Goal: Information Seeking & Learning: Understand process/instructions

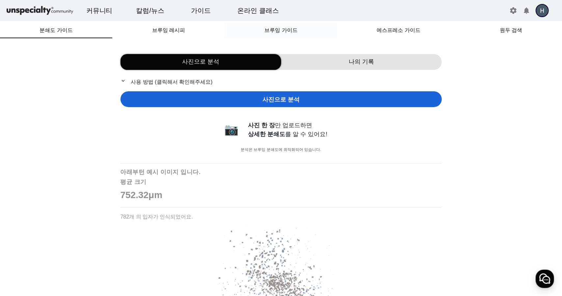
click at [287, 33] on span "브루잉 가이드" at bounding box center [280, 30] width 33 height 5
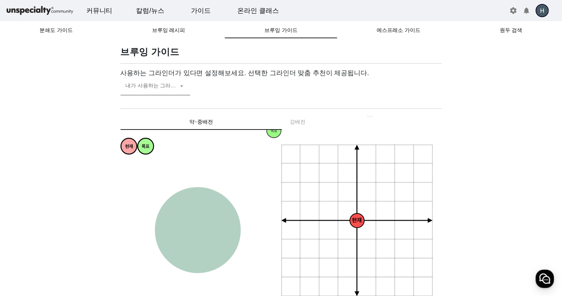
click at [162, 85] on span at bounding box center [152, 89] width 53 height 8
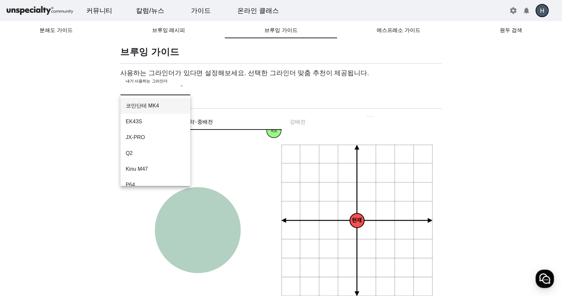
click at [161, 106] on span "코만단테 MK4" at bounding box center [155, 106] width 59 height 8
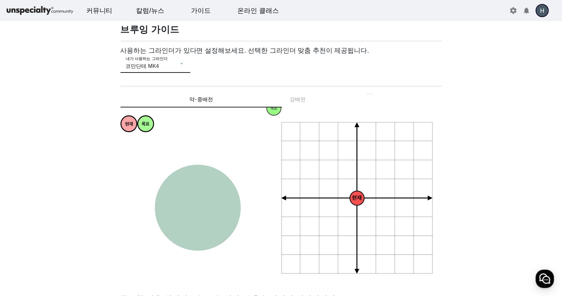
scroll to position [33, 0]
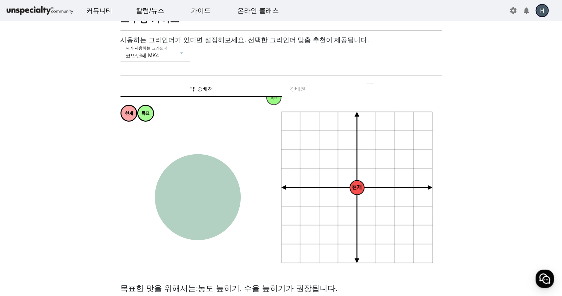
click at [211, 145] on tspan "진한" at bounding box center [210, 144] width 7 height 4
drag, startPoint x: 129, startPoint y: 114, endPoint x: 145, endPoint y: 208, distance: 95.5
click at [145, 208] on tspan "현재" at bounding box center [145, 208] width 8 height 6
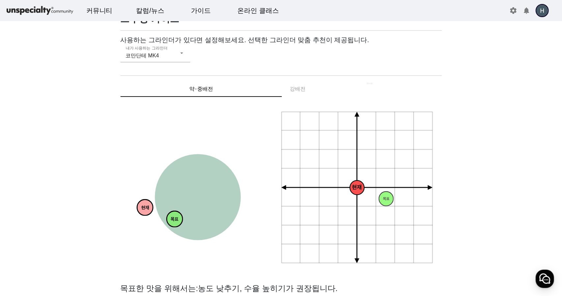
drag, startPoint x: 143, startPoint y: 115, endPoint x: 172, endPoint y: 220, distance: 109.5
click at [172, 220] on tspan "목표" at bounding box center [174, 220] width 8 height 6
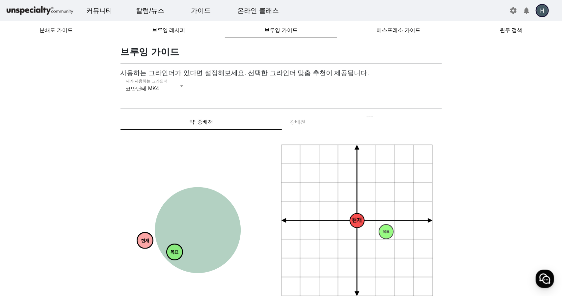
scroll to position [0, 0]
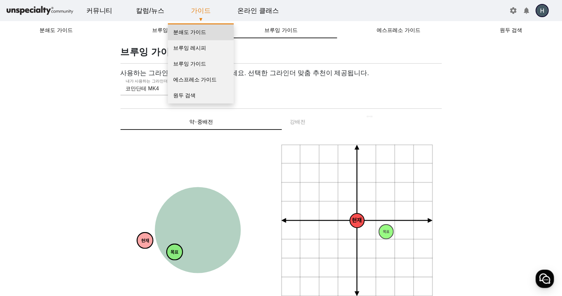
click at [197, 30] on link "분쇄도 가이드" at bounding box center [201, 32] width 66 height 16
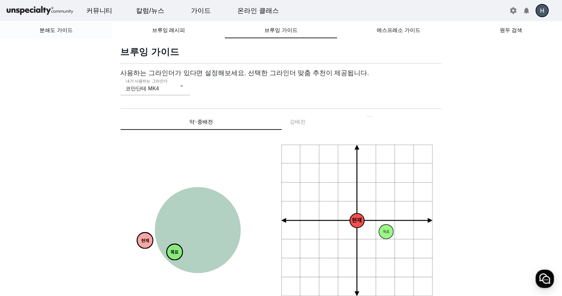
click at [65, 32] on span "분쇄도 가이드" at bounding box center [55, 30] width 33 height 5
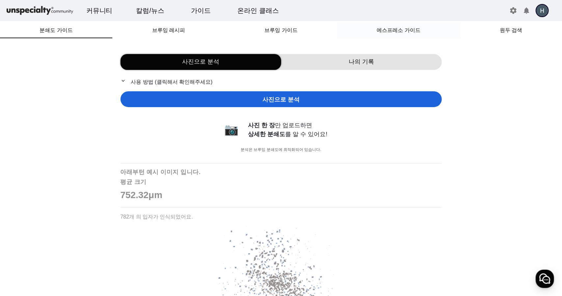
click at [391, 34] on span "에스프레소 가이드" at bounding box center [398, 30] width 43 height 16
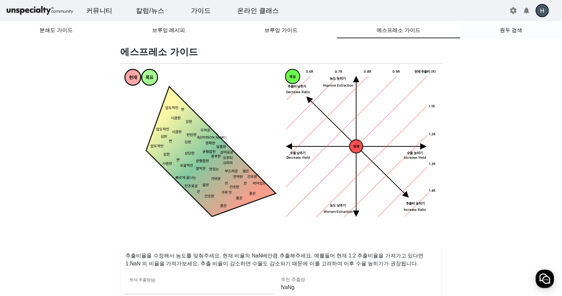
click at [517, 32] on span "원두 검색" at bounding box center [511, 30] width 22 height 5
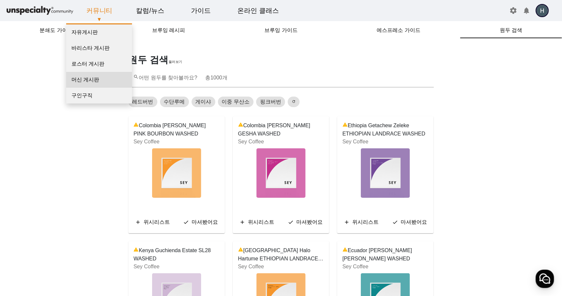
click at [74, 81] on link "머신 게시판" at bounding box center [99, 80] width 66 height 16
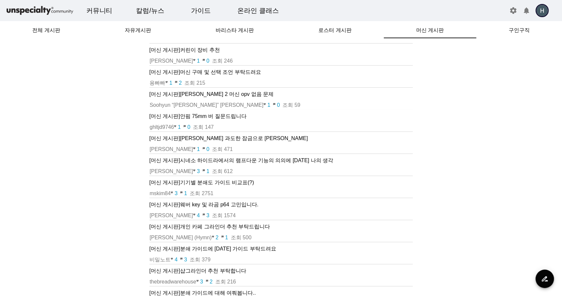
click at [224, 123] on td "ghltjd9746 favorite 1 chat_bubble 0 조회 147" at bounding box center [280, 127] width 263 height 9
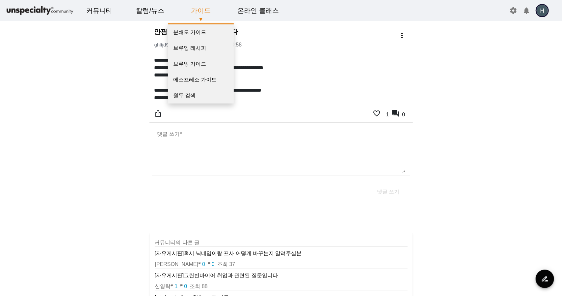
click at [204, 14] on link "가이드" at bounding box center [201, 11] width 30 height 18
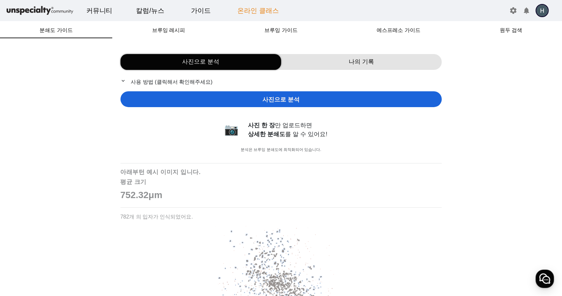
click at [246, 11] on link "온라인 클래스" at bounding box center [258, 11] width 52 height 18
click at [279, 29] on span "브루잉 가이드" at bounding box center [280, 30] width 33 height 5
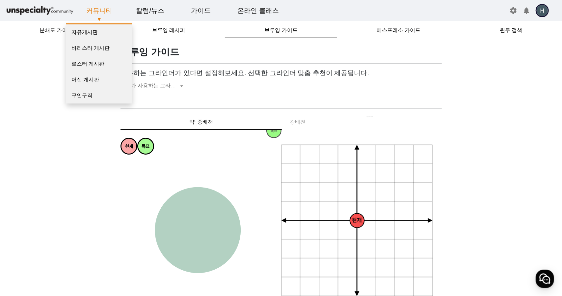
click at [113, 13] on link "커뮤니티" at bounding box center [99, 11] width 37 height 18
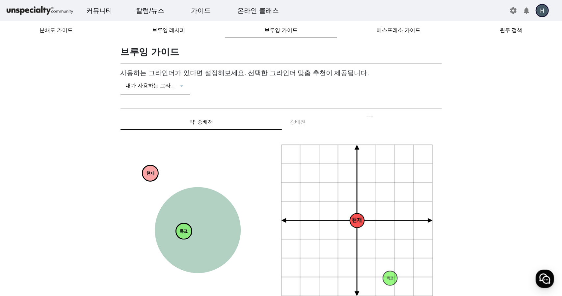
click at [157, 89] on span at bounding box center [152, 89] width 53 height 8
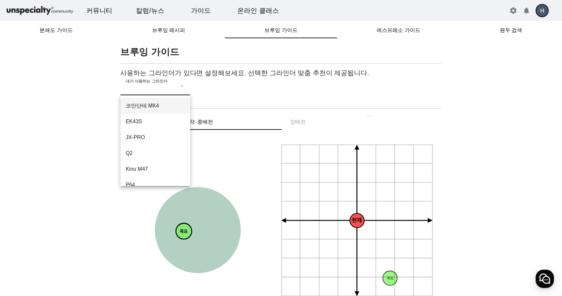
click at [162, 106] on span "코만단테 MK4" at bounding box center [155, 106] width 59 height 8
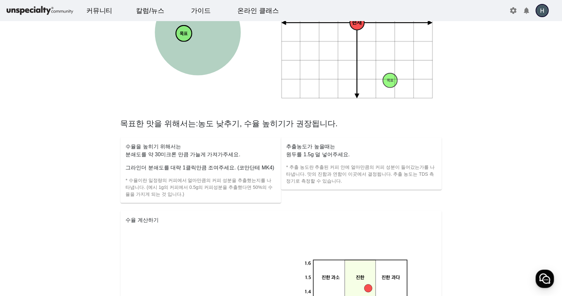
scroll to position [296, 0]
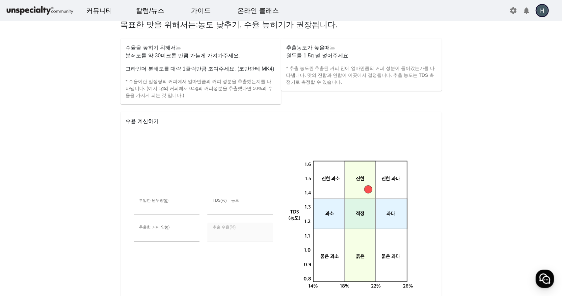
click at [168, 100] on mat-card-content "분쇄도를 약 30미크론 만큼 가늘게 가져가주세요. 그라인더 분쇄도를 대략 1클릭만큼 조여주세요. (코만단테 MK4) * 수율이란 일정량의 커피…" at bounding box center [200, 78] width 161 height 52
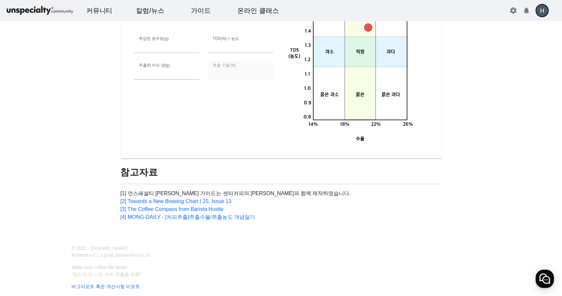
scroll to position [483, 0]
